Goal: Transaction & Acquisition: Purchase product/service

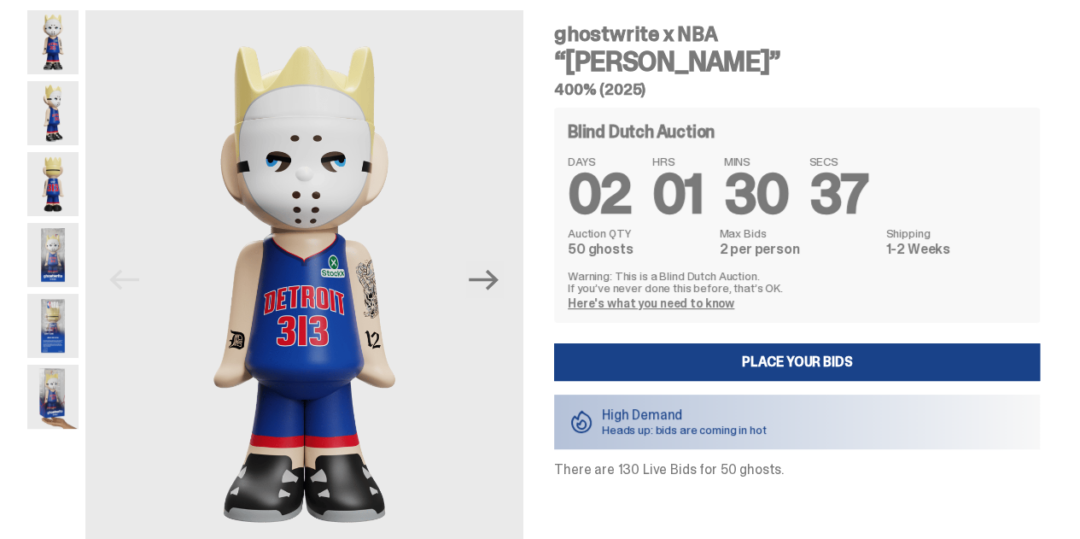
scroll to position [85, 0]
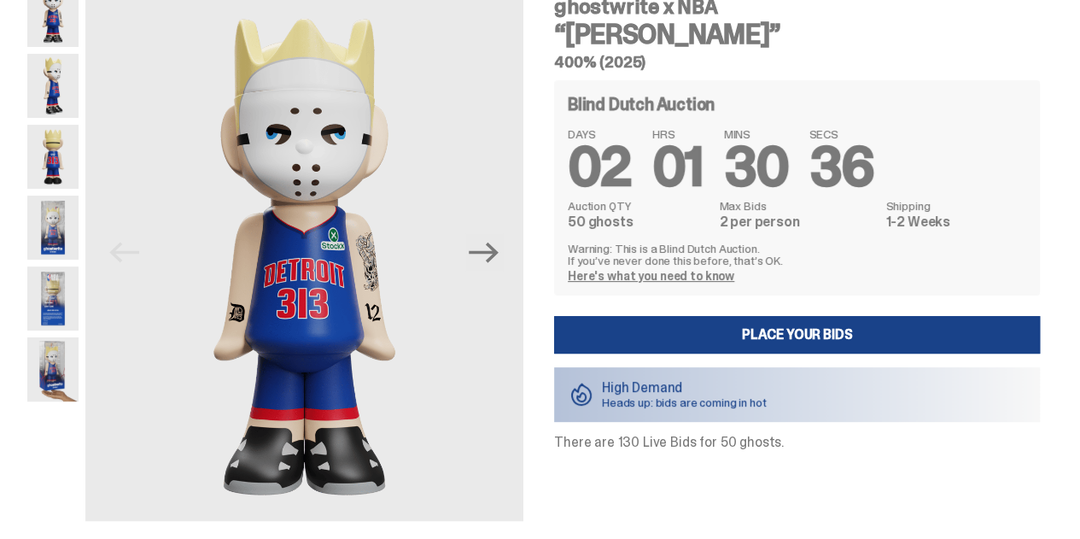
click at [54, 306] on img at bounding box center [52, 298] width 51 height 64
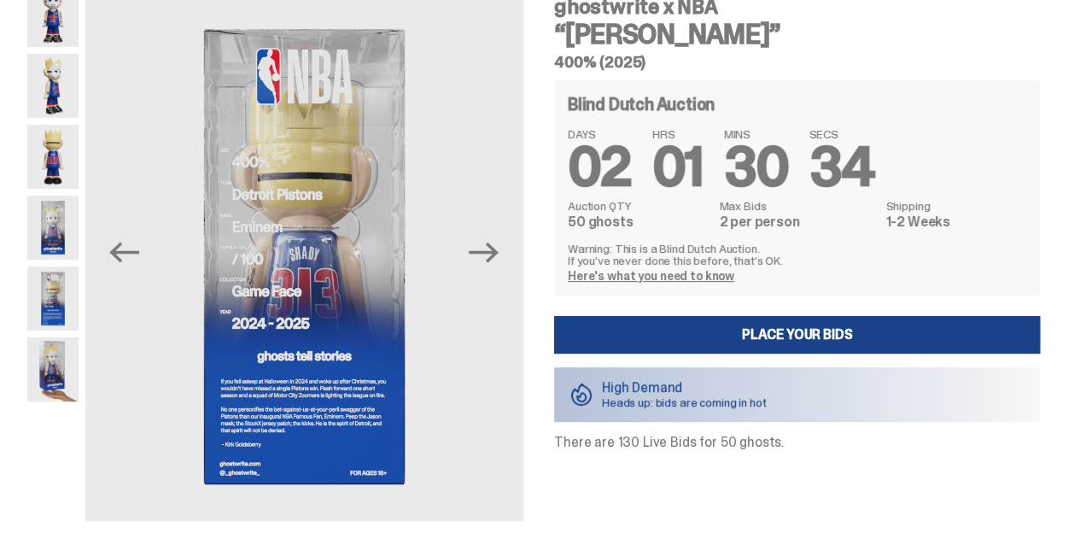
click at [46, 217] on img at bounding box center [52, 227] width 51 height 64
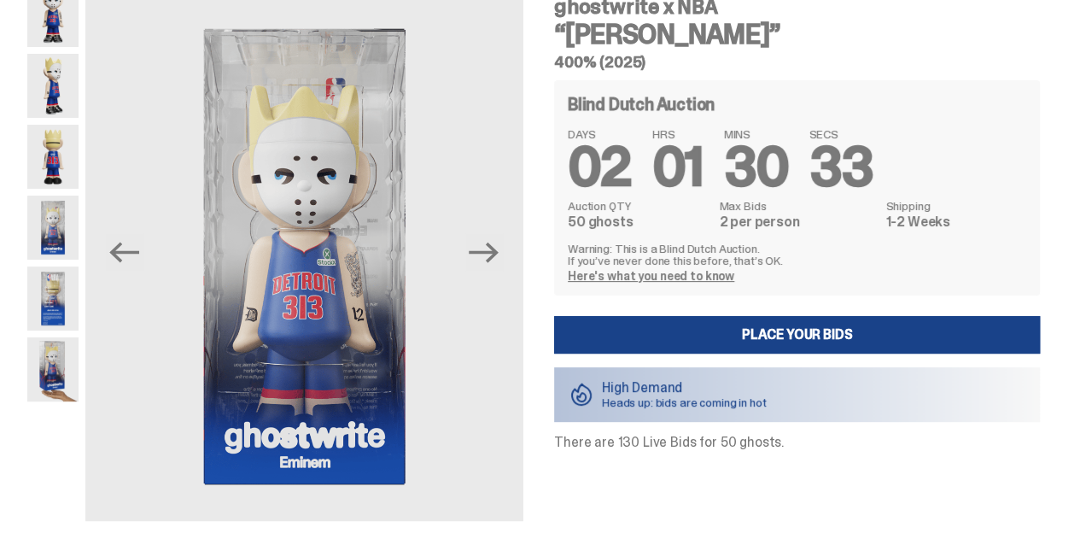
click at [53, 371] on img at bounding box center [52, 369] width 51 height 64
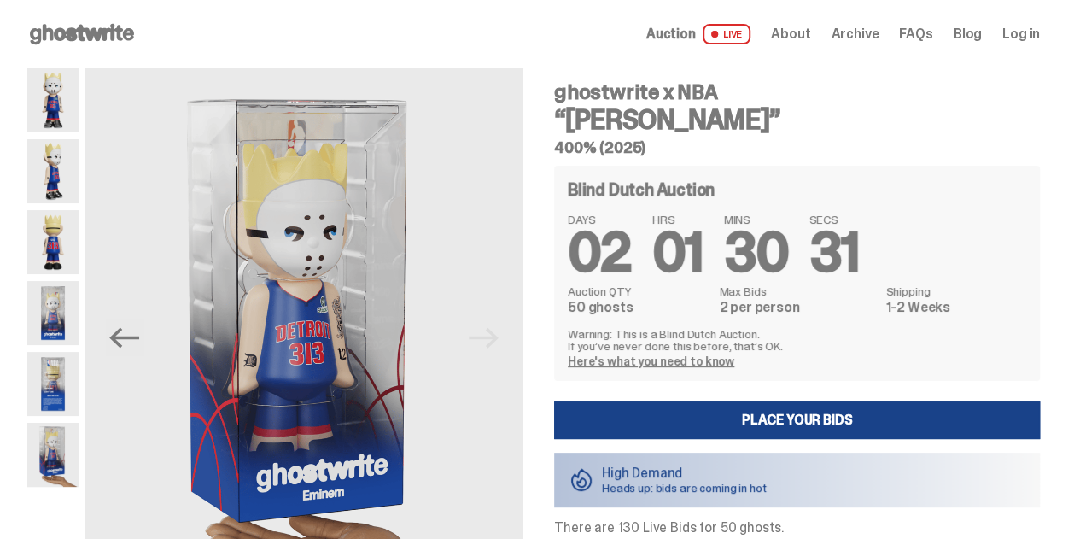
click at [55, 90] on img at bounding box center [52, 100] width 51 height 64
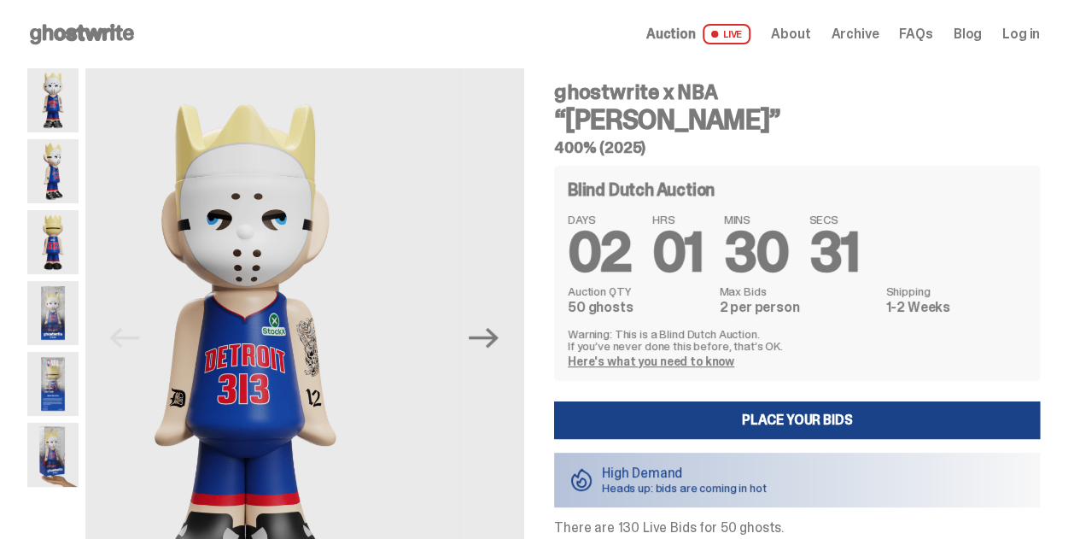
click at [69, 166] on img at bounding box center [52, 171] width 51 height 64
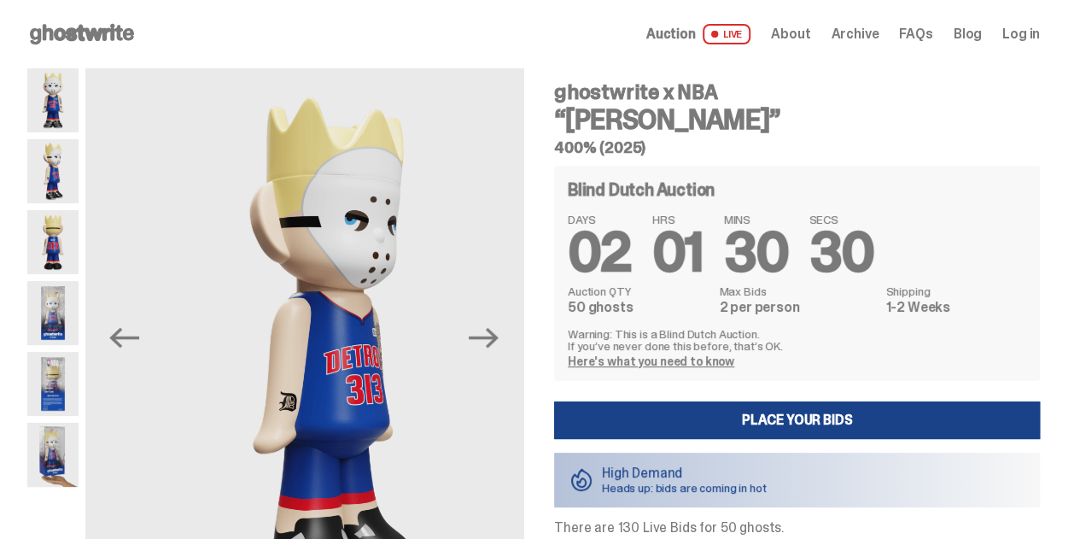
click at [54, 231] on img at bounding box center [52, 242] width 51 height 64
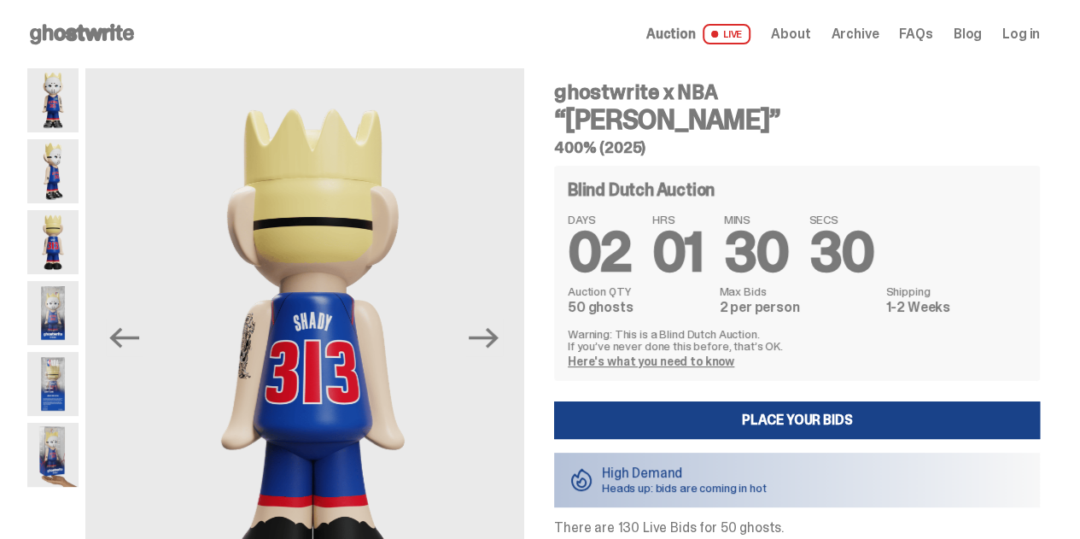
click at [60, 298] on img at bounding box center [52, 313] width 51 height 64
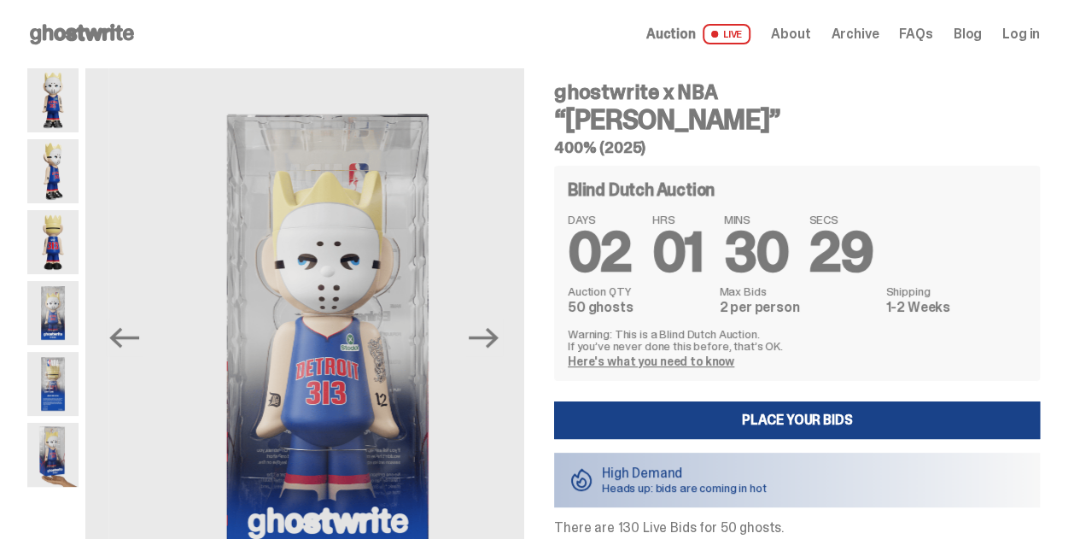
click at [55, 370] on img at bounding box center [52, 384] width 51 height 64
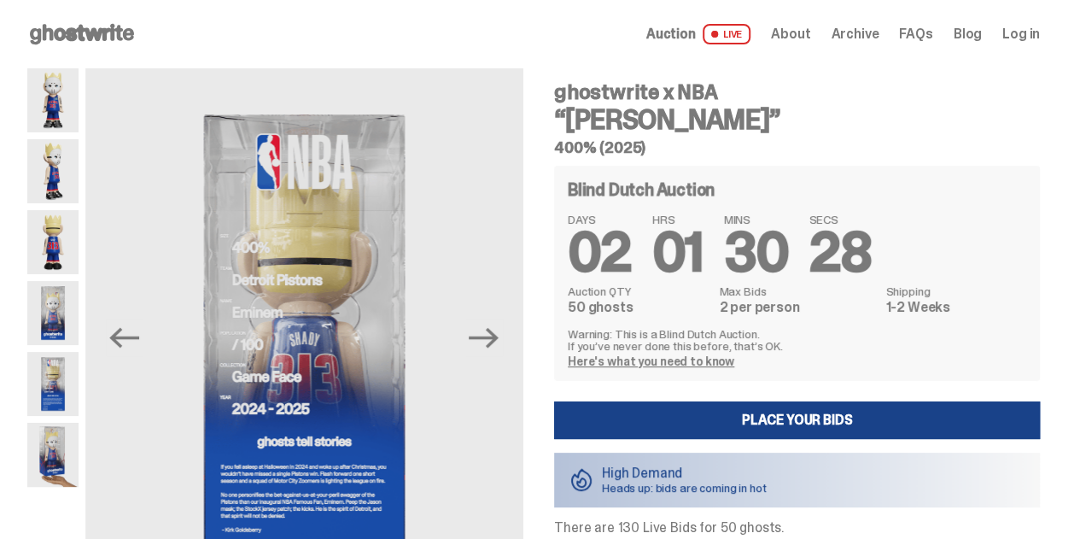
click at [63, 446] on img at bounding box center [52, 455] width 51 height 64
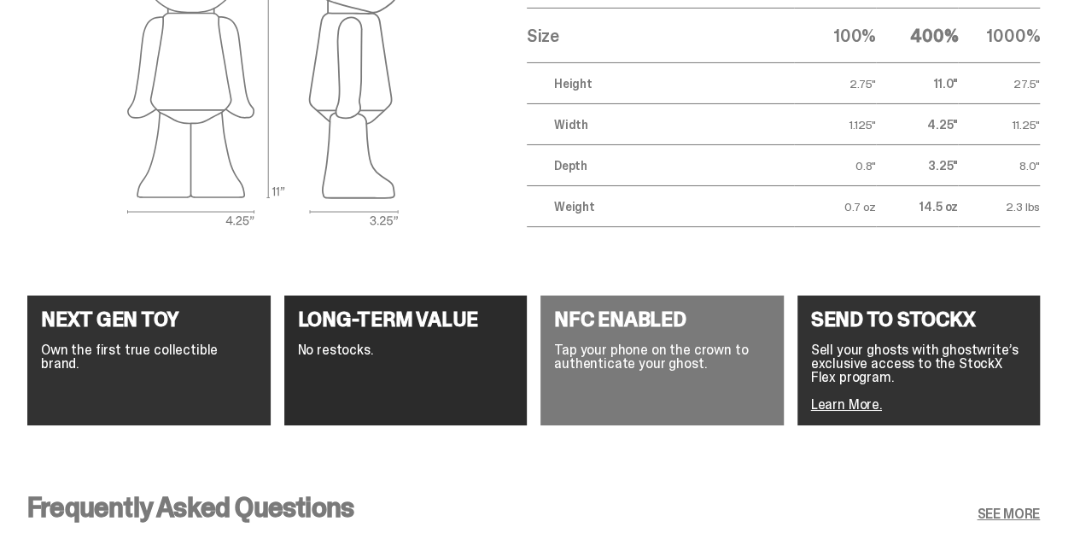
scroll to position [2988, 0]
